Goal: Information Seeking & Learning: Learn about a topic

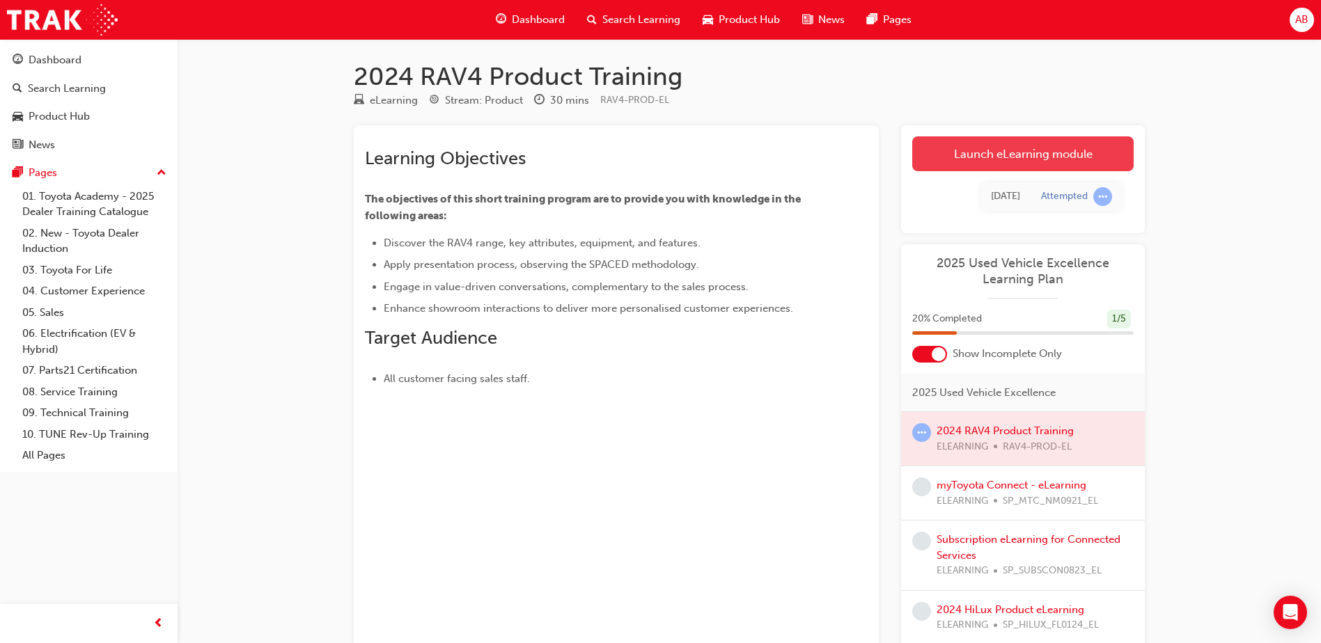
click at [1033, 159] on link "Launch eLearning module" at bounding box center [1022, 153] width 221 height 35
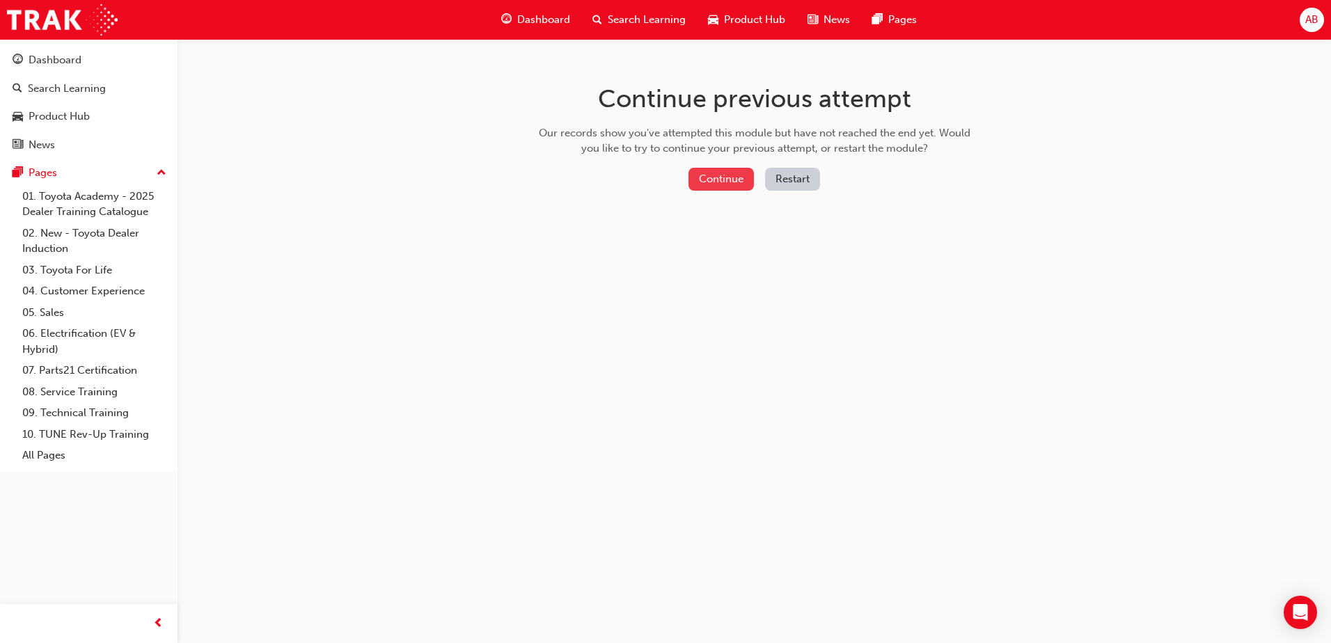
click at [731, 178] on button "Continue" at bounding box center [721, 179] width 65 height 23
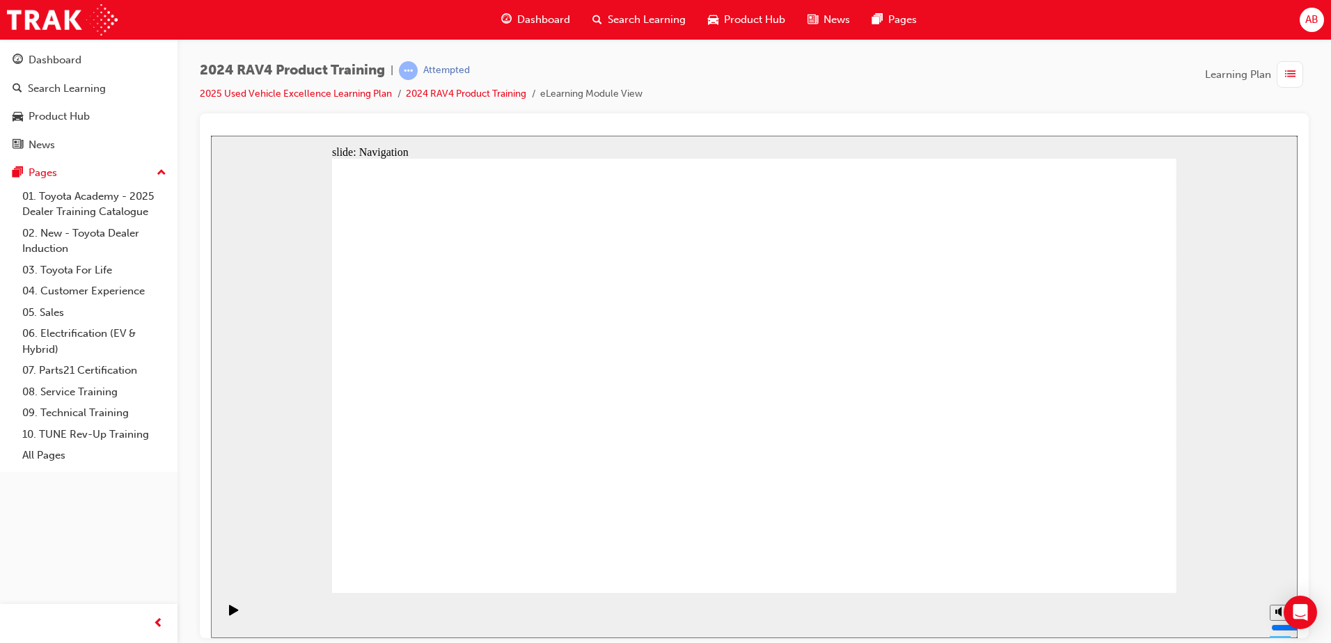
drag, startPoint x: 1113, startPoint y: 549, endPoint x: 1109, endPoint y: 556, distance: 8.1
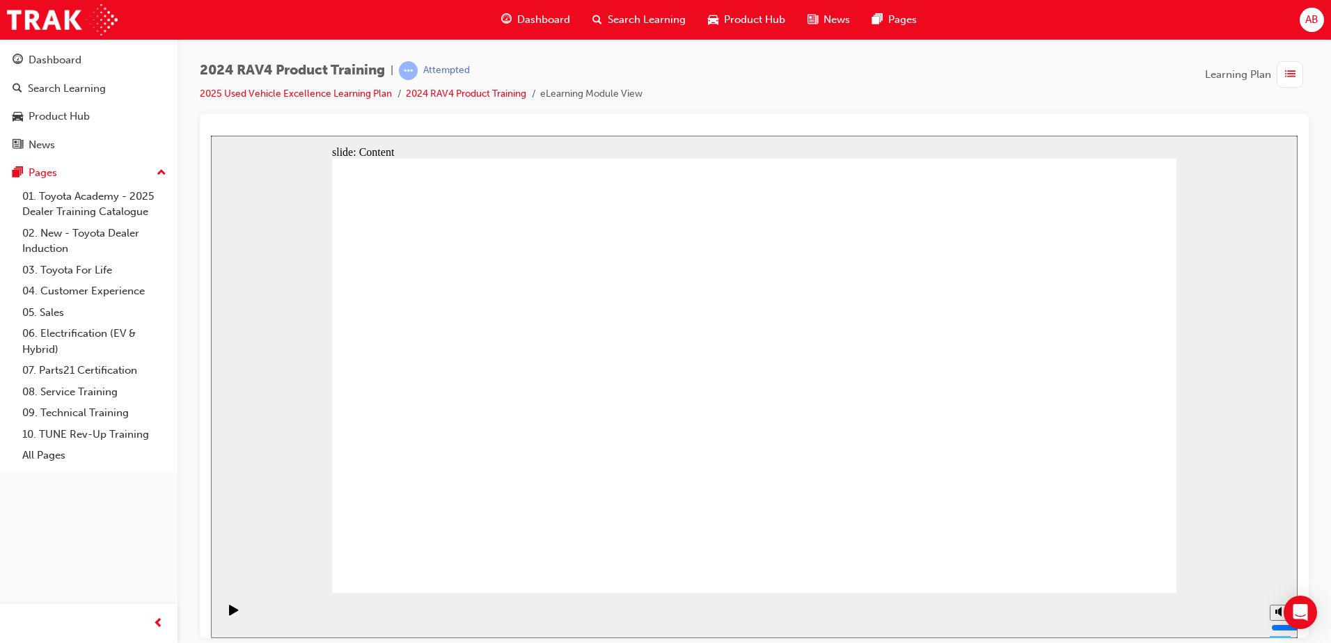
drag, startPoint x: 543, startPoint y: 297, endPoint x: 543, endPoint y: 306, distance: 9.7
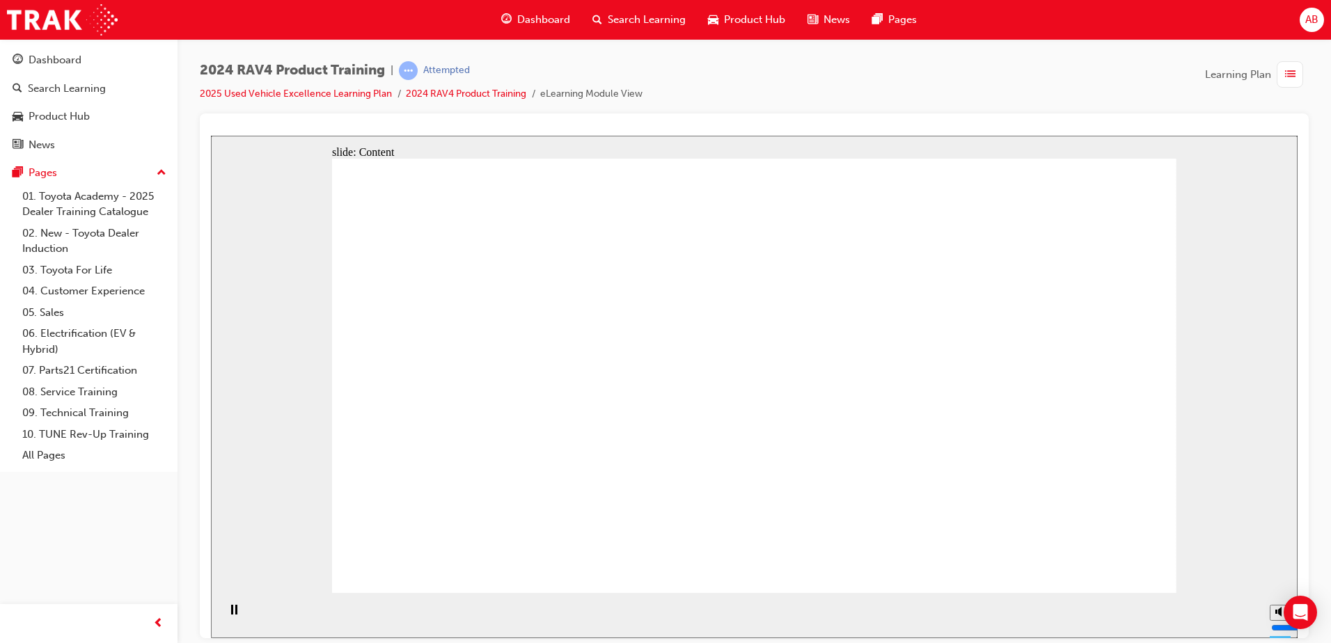
drag, startPoint x: 526, startPoint y: 319, endPoint x: 533, endPoint y: 303, distance: 17.5
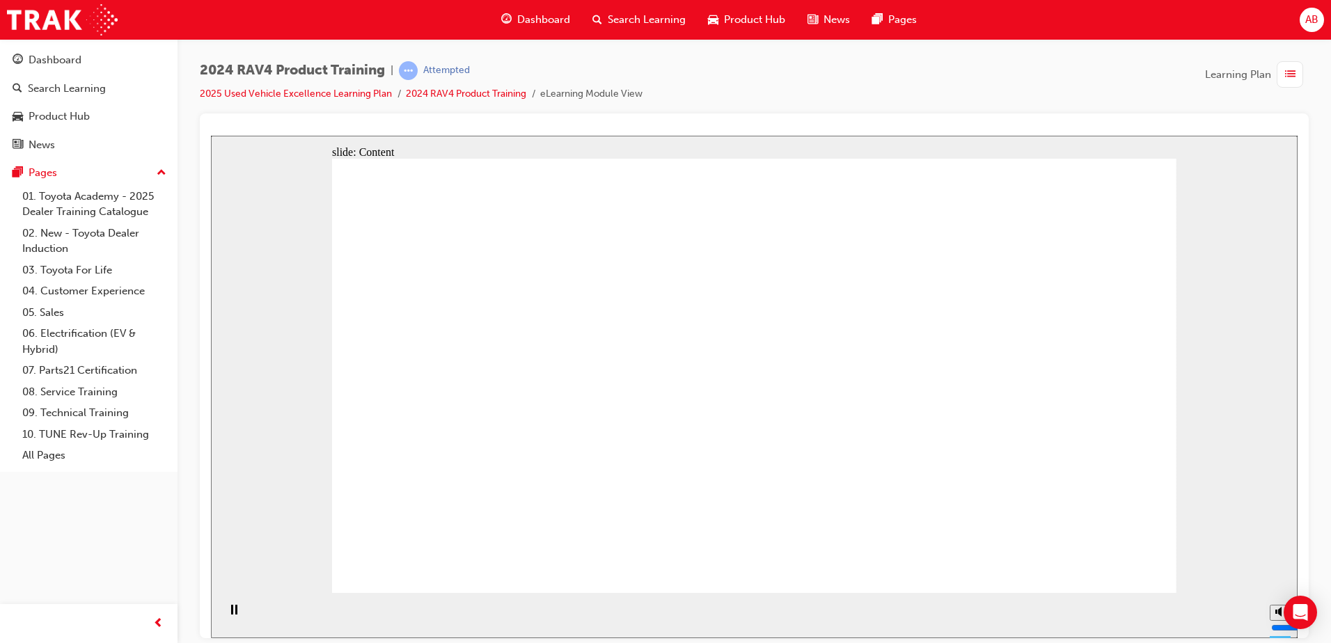
drag, startPoint x: 880, startPoint y: 265, endPoint x: 827, endPoint y: 262, distance: 53.0
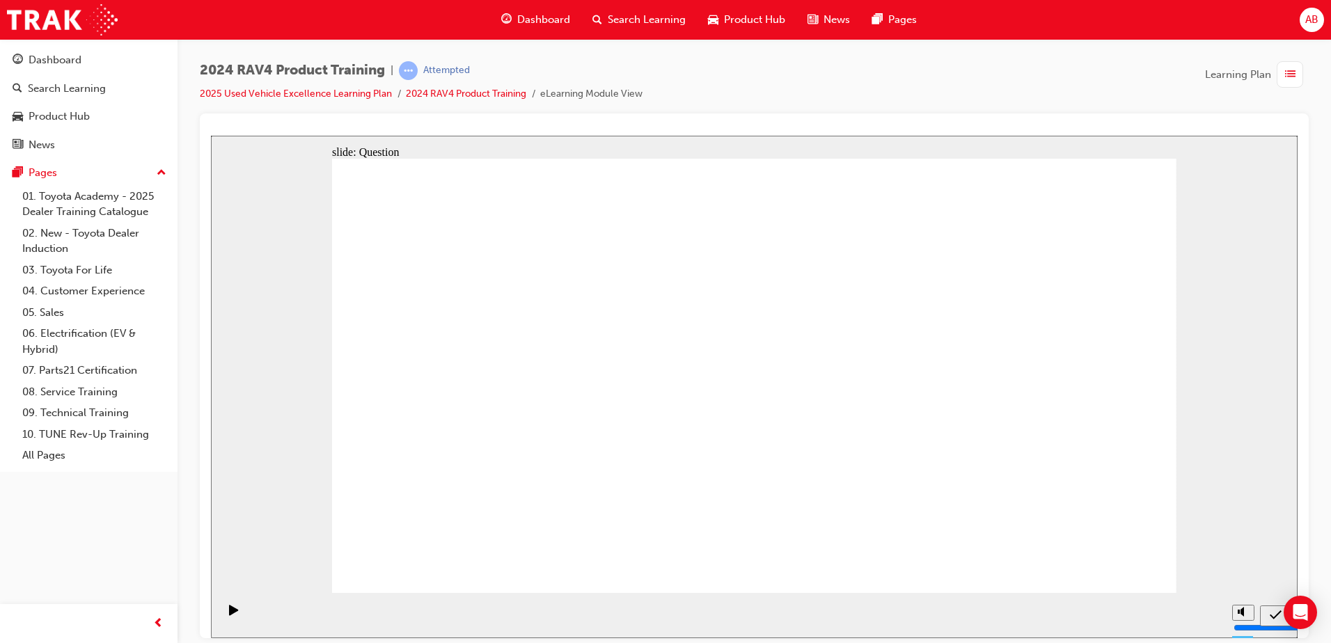
radio input "true"
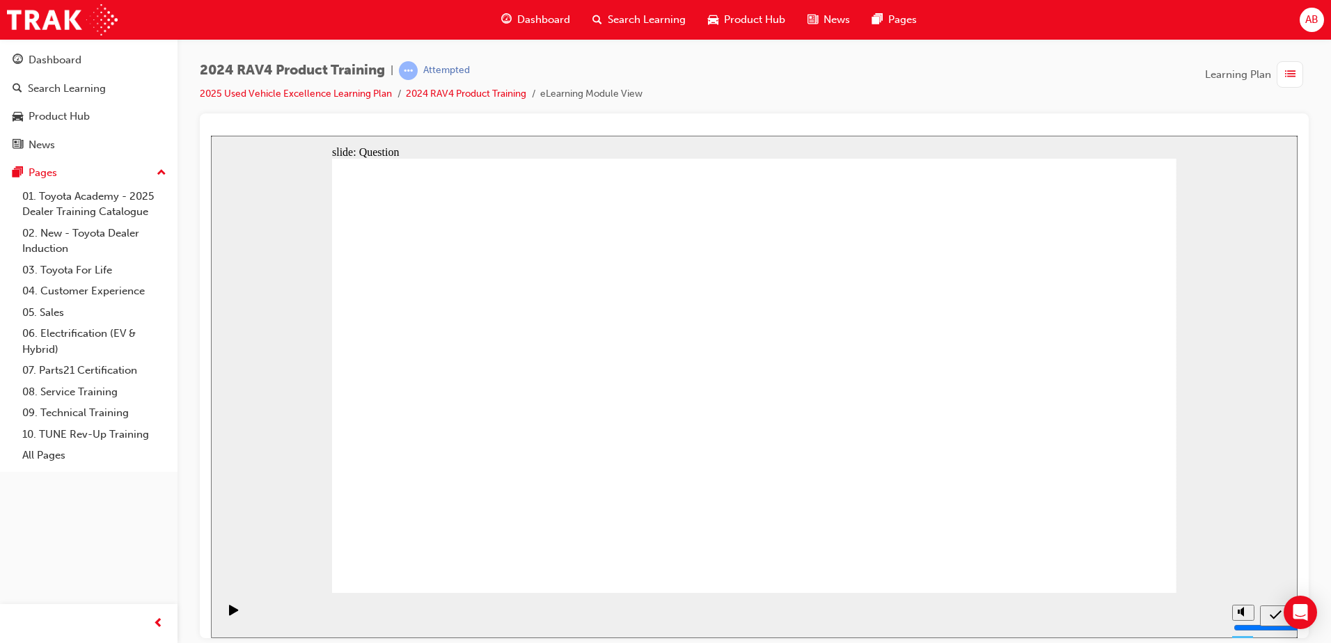
radio input "true"
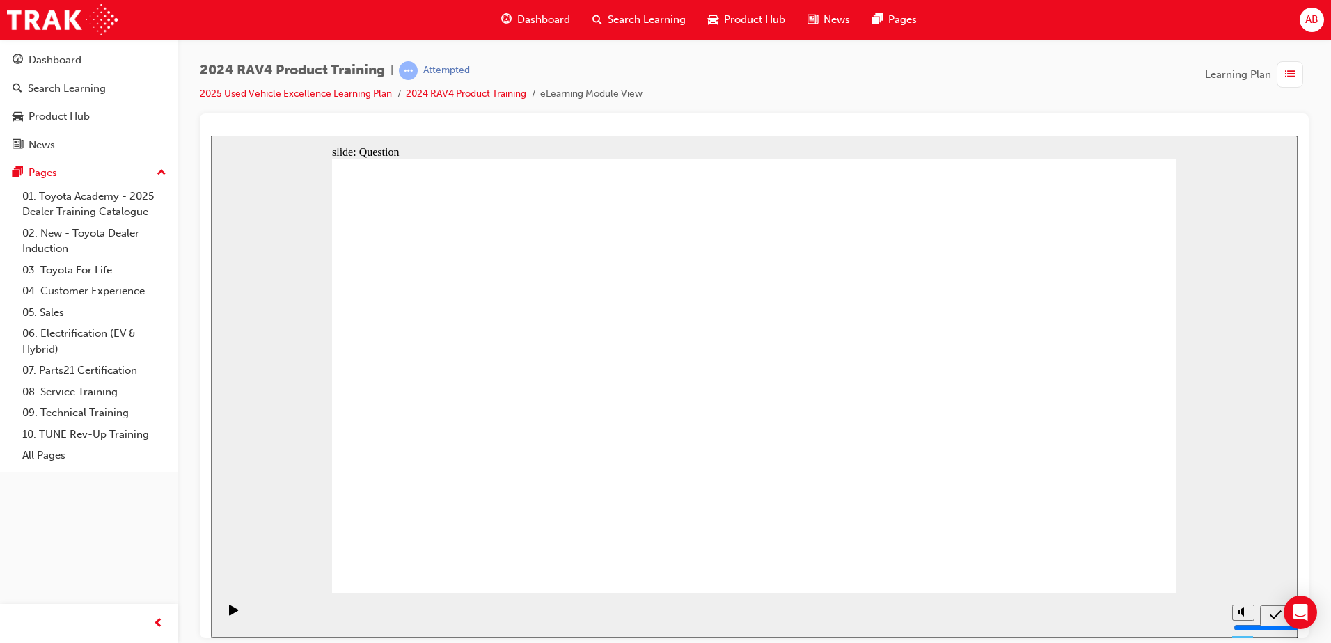
radio input "true"
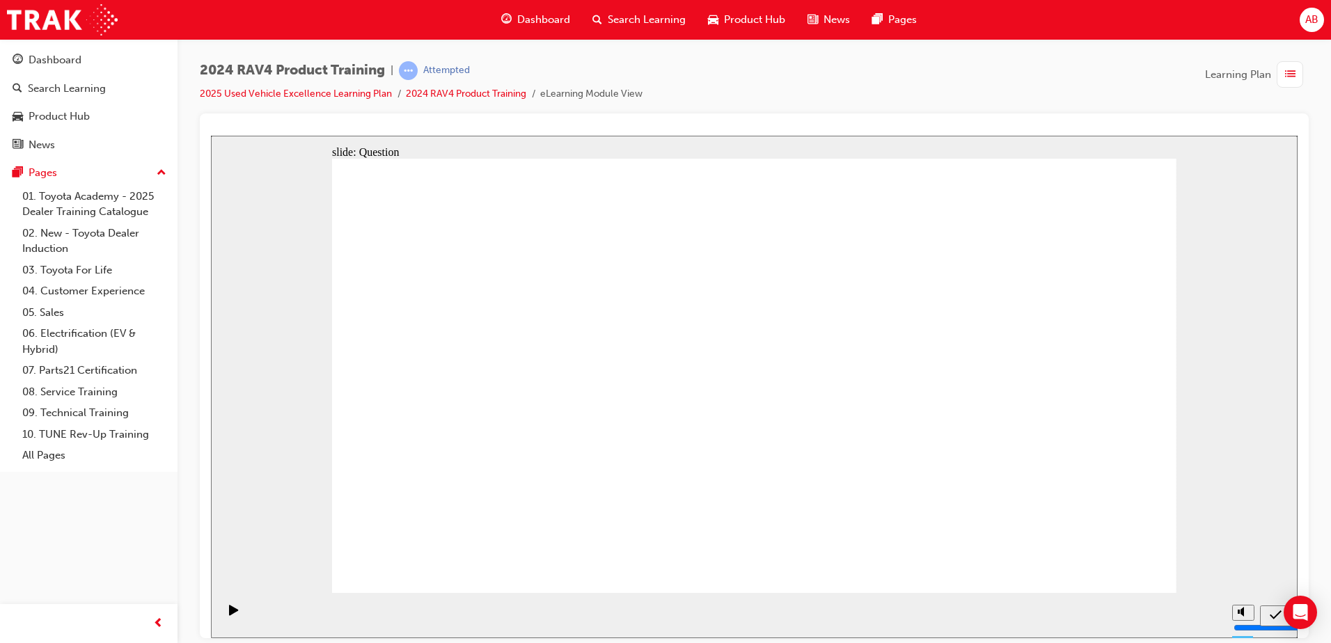
drag, startPoint x: 673, startPoint y: 350, endPoint x: 988, endPoint y: 488, distance: 343.9
drag, startPoint x: 1014, startPoint y: 322, endPoint x: 657, endPoint y: 478, distance: 389.8
drag, startPoint x: 841, startPoint y: 351, endPoint x: 525, endPoint y: 506, distance: 351.3
drag, startPoint x: 482, startPoint y: 363, endPoint x: 830, endPoint y: 509, distance: 377.7
